Goal: Navigation & Orientation: Understand site structure

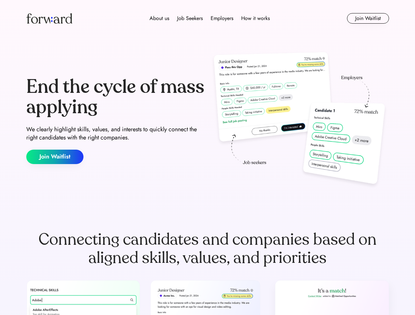
click at [207, 158] on div "End the cycle of mass applying We clearly highlight skills, values, and interes…" at bounding box center [207, 120] width 363 height 141
click at [208, 18] on div "About us Job Seekers Employers How it works" at bounding box center [209, 18] width 259 height 8
click at [49, 18] on img at bounding box center [49, 18] width 46 height 11
click at [210, 18] on div "About us Job Seekers Employers How it works" at bounding box center [209, 18] width 259 height 8
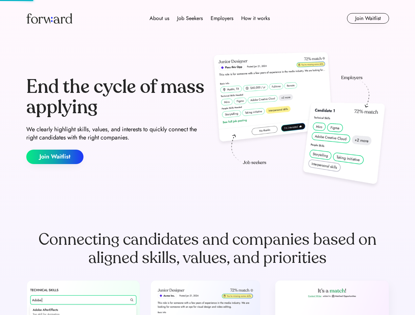
click at [159, 18] on div "About us" at bounding box center [160, 18] width 20 height 8
click at [190, 18] on div "Job Seekers" at bounding box center [190, 18] width 26 height 8
click at [222, 18] on div "Employers" at bounding box center [222, 18] width 23 height 8
click at [255, 18] on div "How it works" at bounding box center [255, 18] width 29 height 8
click at [368, 18] on button "Join Waitlist" at bounding box center [368, 18] width 42 height 11
